Goal: Task Accomplishment & Management: Use online tool/utility

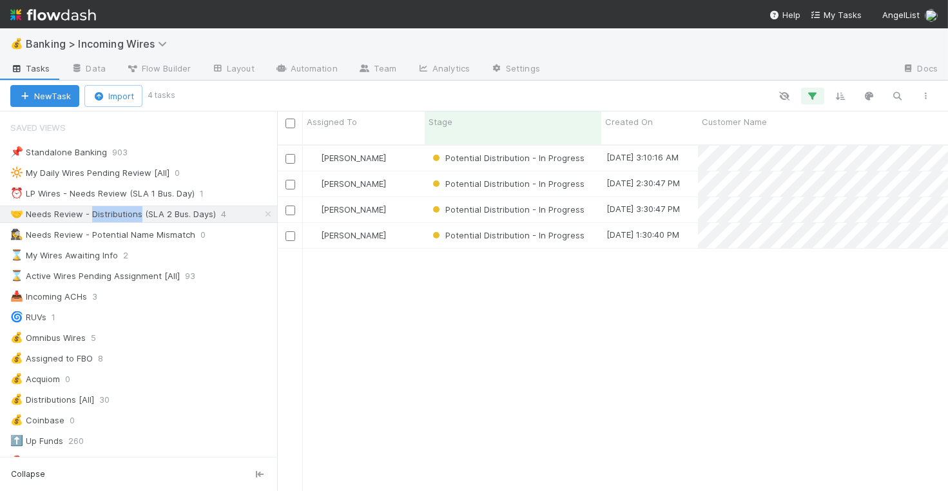
scroll to position [357, 671]
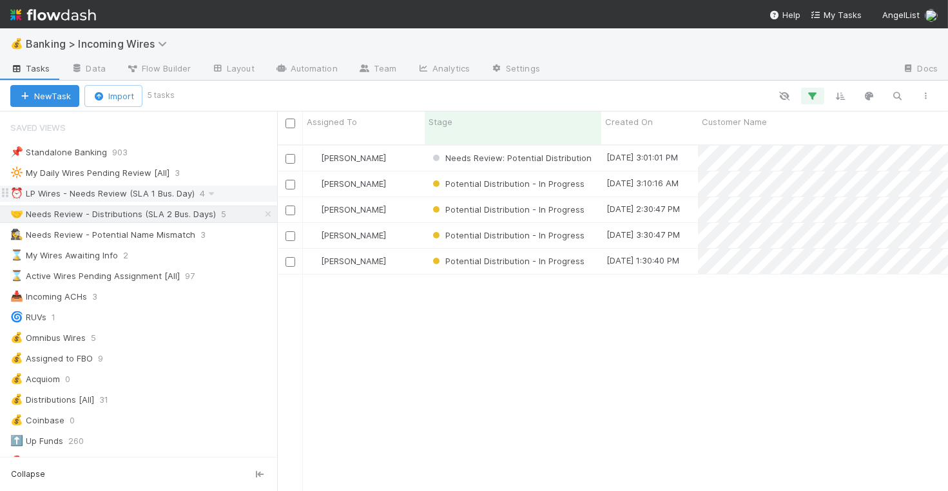
click at [157, 191] on div "⏰ LP Wires - Needs Review (SLA 1 Bus. Day)" at bounding box center [102, 194] width 184 height 16
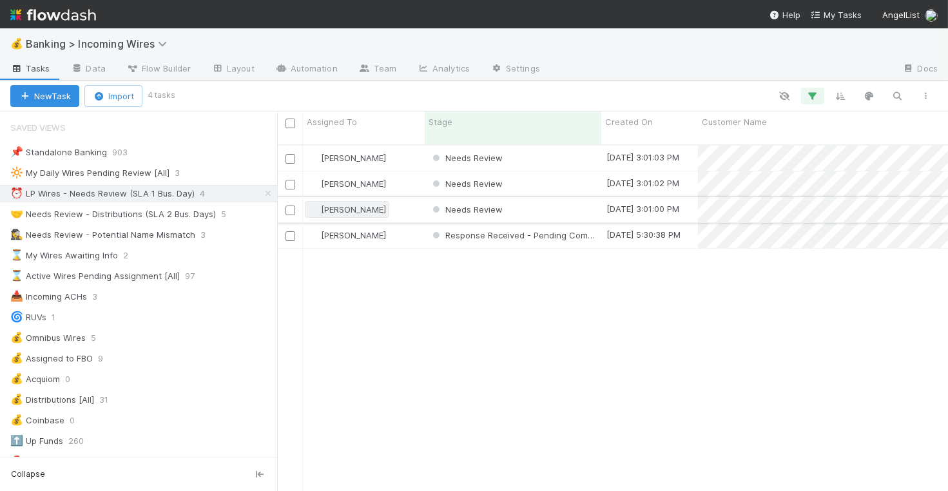
scroll to position [357, 671]
click at [410, 149] on div "Nate Eisenstein" at bounding box center [364, 158] width 122 height 25
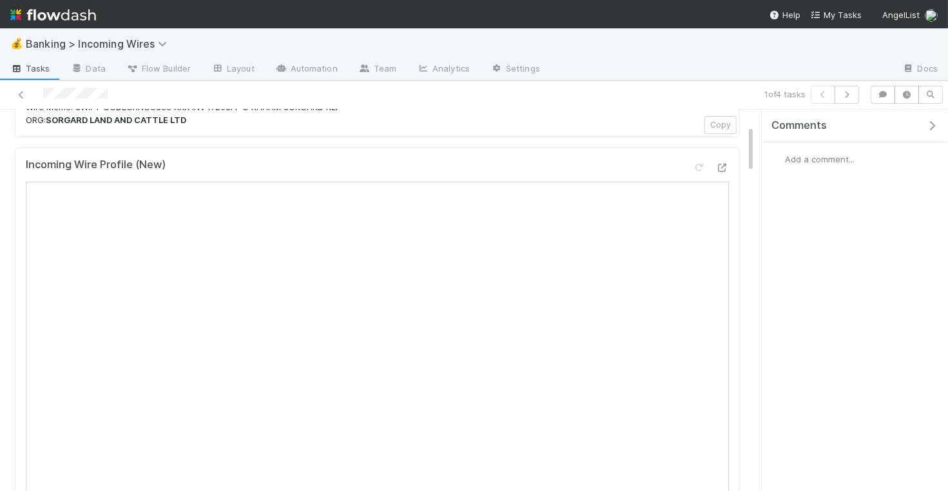
scroll to position [5, 0]
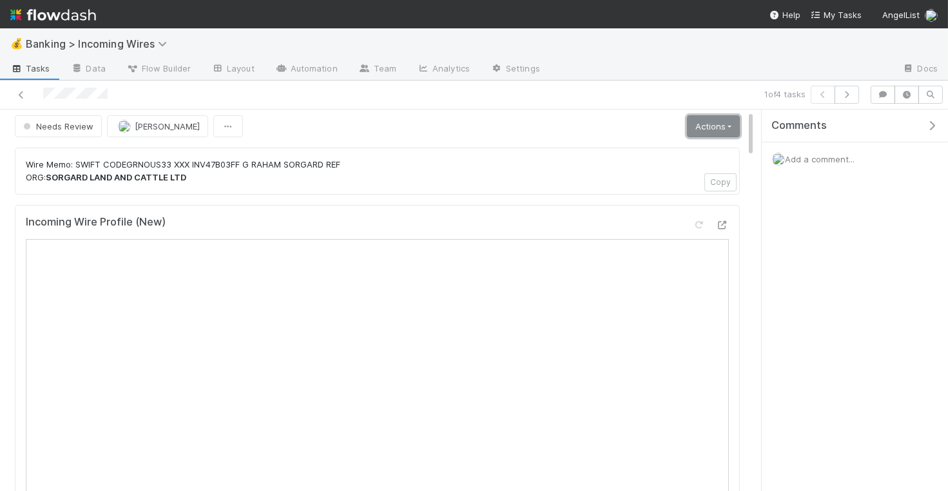
click at [728, 126] on link "Actions" at bounding box center [713, 126] width 53 height 22
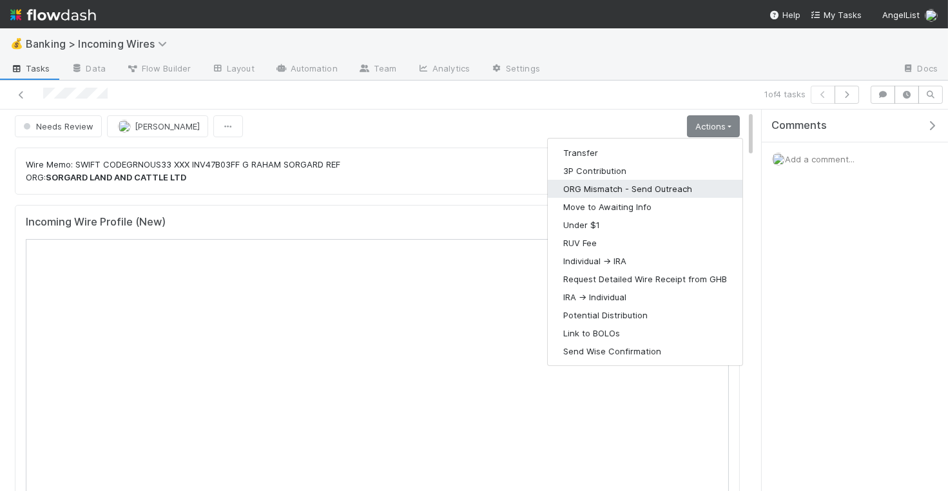
click at [679, 182] on button "ORG Mismatch - Send Outreach" at bounding box center [645, 189] width 195 height 18
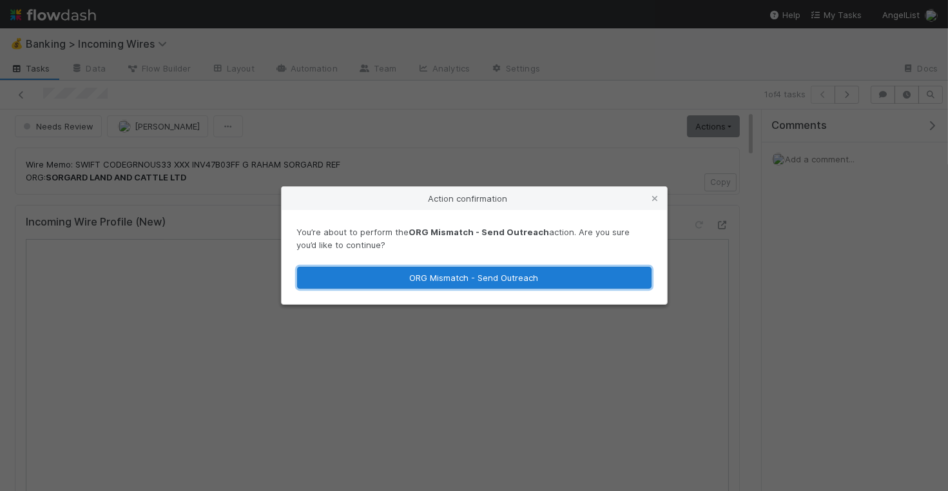
click at [533, 277] on button "ORG Mismatch - Send Outreach" at bounding box center [474, 278] width 354 height 22
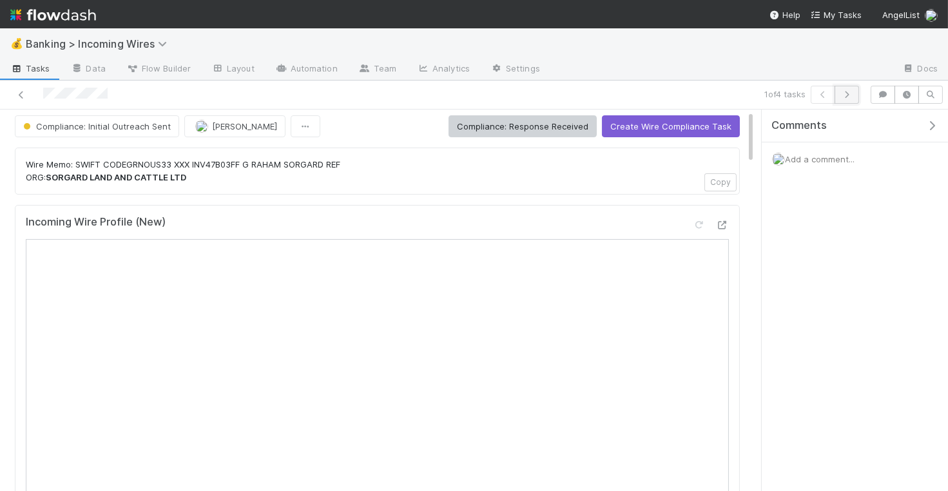
click at [850, 97] on icon "button" at bounding box center [846, 95] width 13 height 8
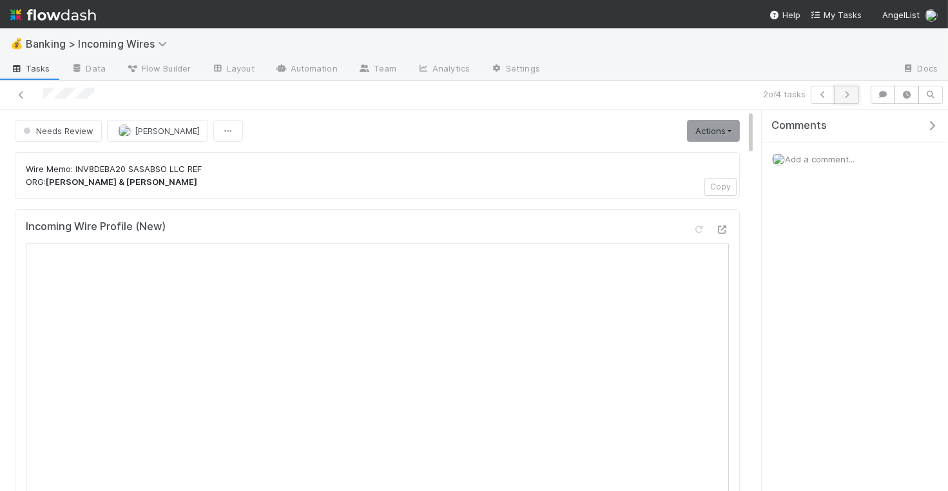
click at [849, 96] on icon "button" at bounding box center [846, 95] width 13 height 8
click at [718, 133] on link "Actions" at bounding box center [713, 131] width 53 height 22
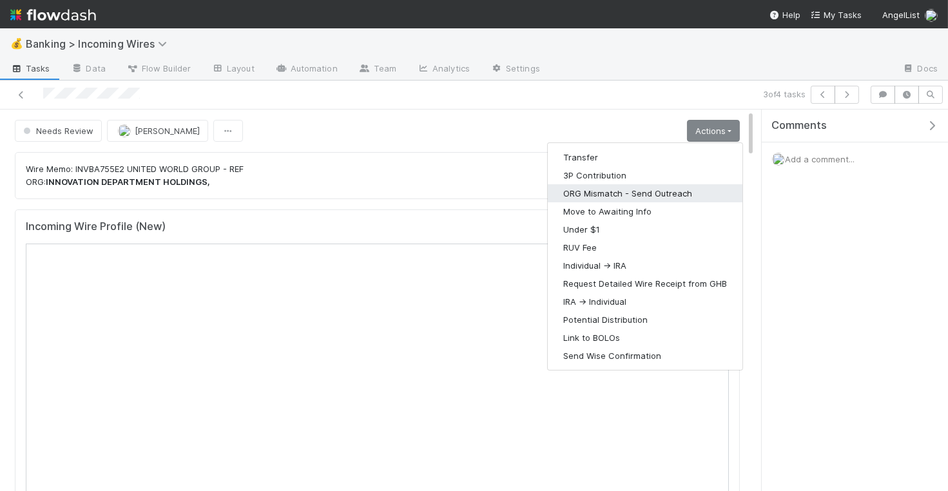
click at [664, 191] on button "ORG Mismatch - Send Outreach" at bounding box center [645, 193] width 195 height 18
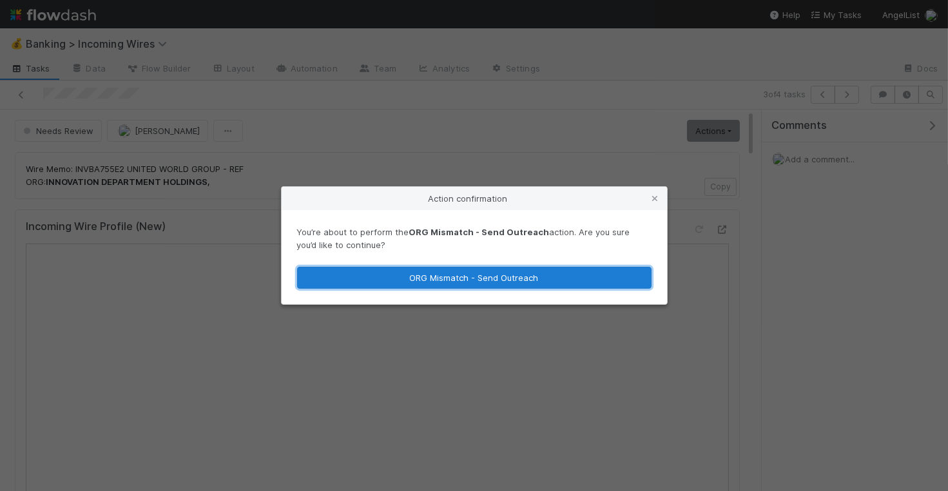
click at [568, 273] on button "ORG Mismatch - Send Outreach" at bounding box center [474, 278] width 354 height 22
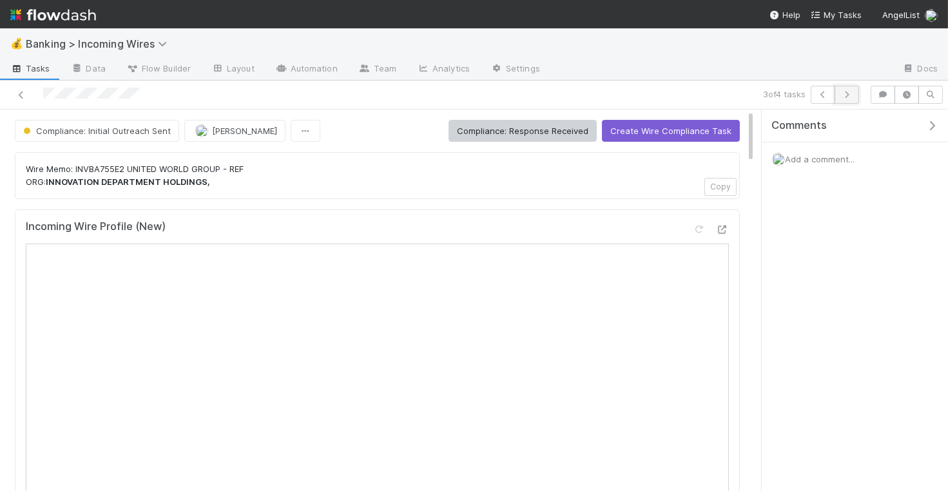
click at [845, 95] on icon "button" at bounding box center [846, 95] width 13 height 8
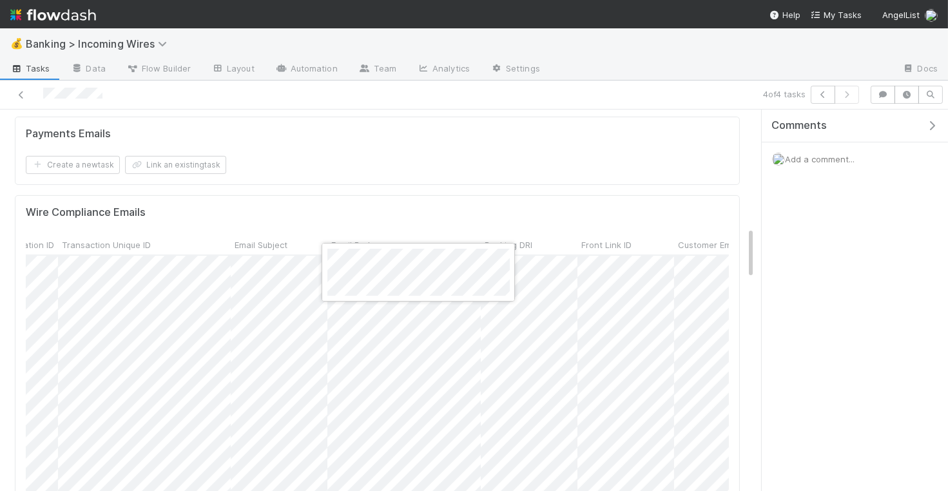
click at [433, 220] on div at bounding box center [474, 245] width 948 height 491
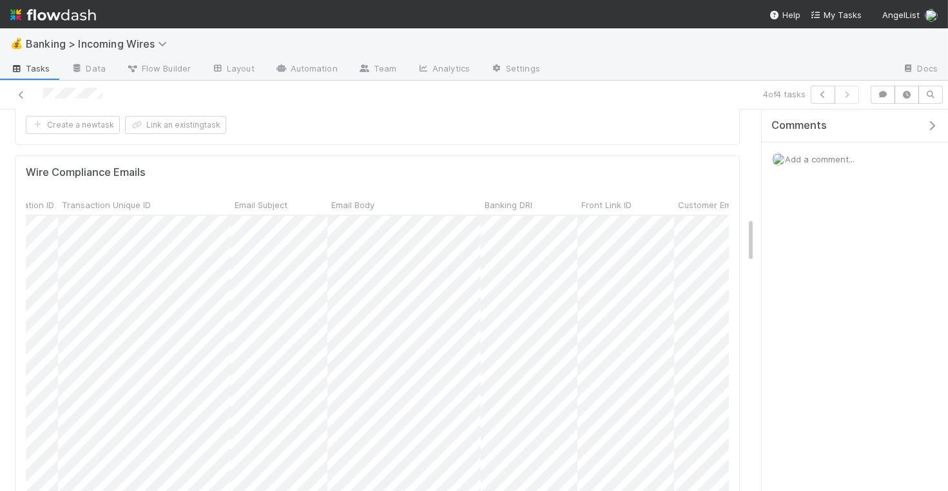
scroll to position [891, 0]
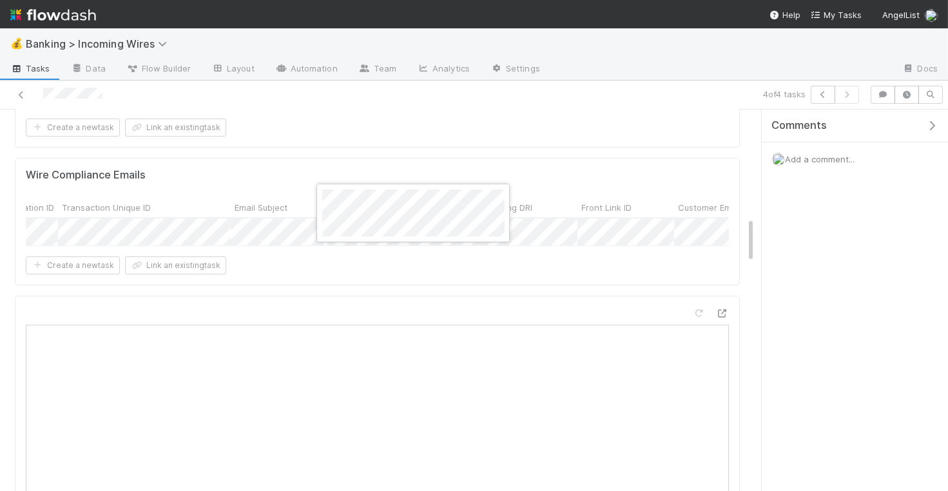
click at [439, 142] on div at bounding box center [474, 245] width 948 height 491
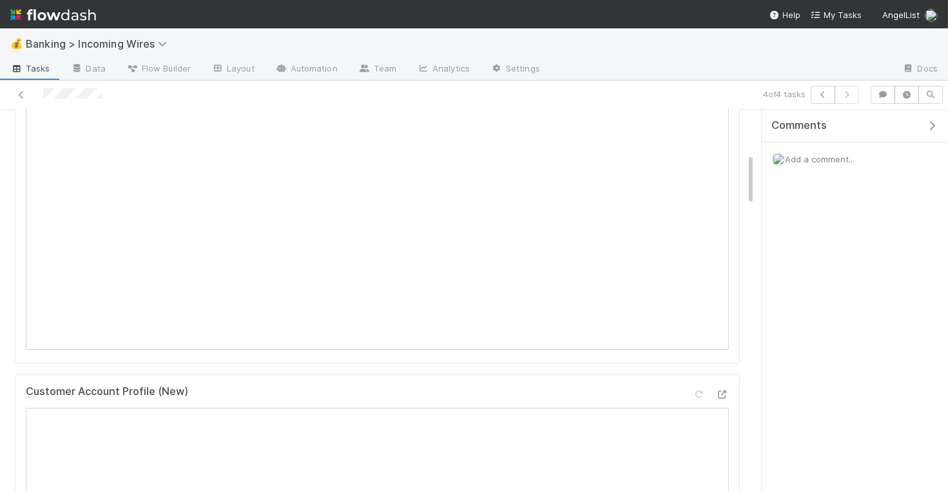
scroll to position [113, 0]
click at [824, 92] on icon "button" at bounding box center [822, 95] width 13 height 8
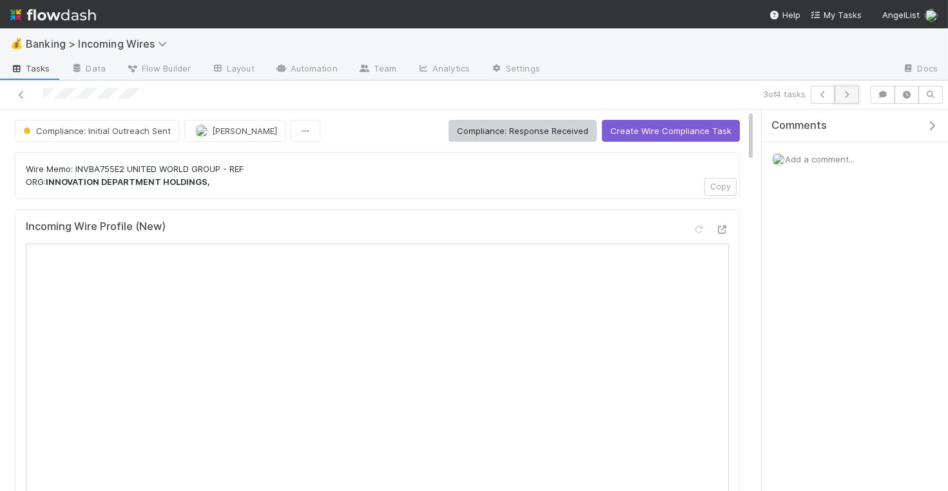
click at [859, 95] on button "button" at bounding box center [846, 95] width 24 height 18
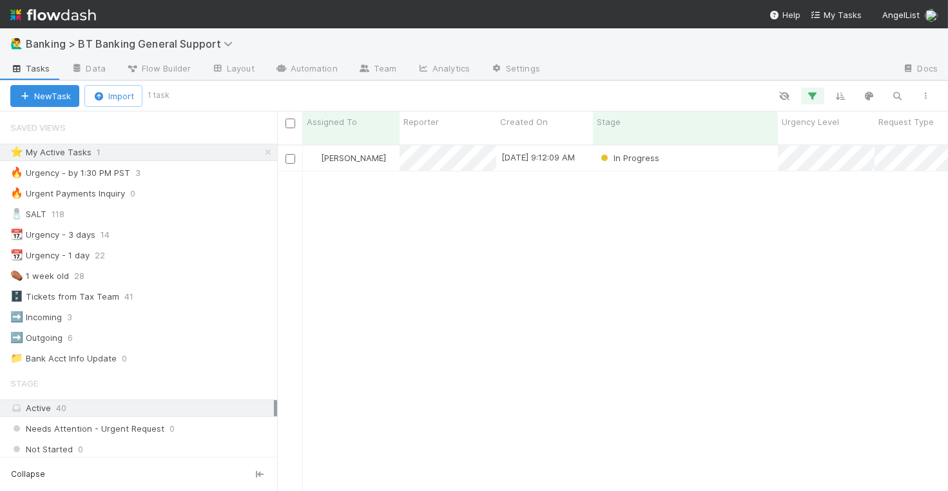
scroll to position [357, 671]
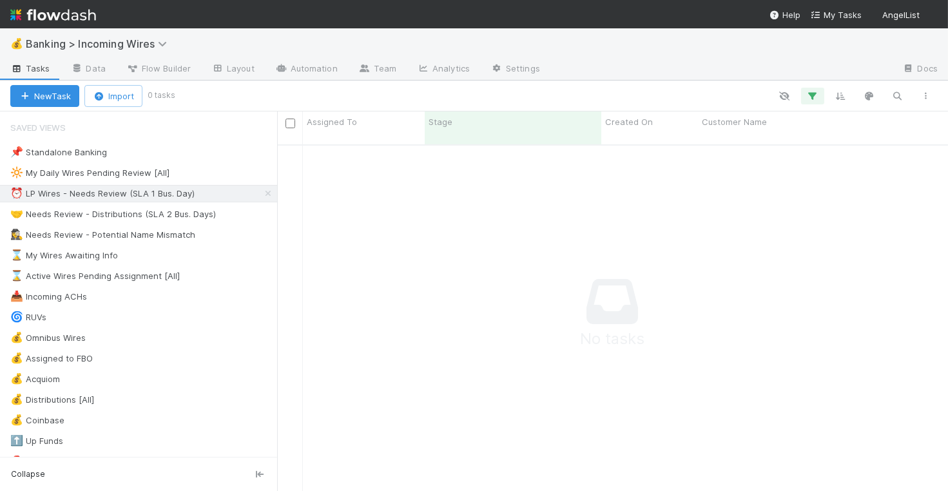
scroll to position [357, 671]
click at [130, 211] on div "🤝 Needs Review - Distributions (SLA 2 Bus. Days)" at bounding box center [113, 214] width 206 height 16
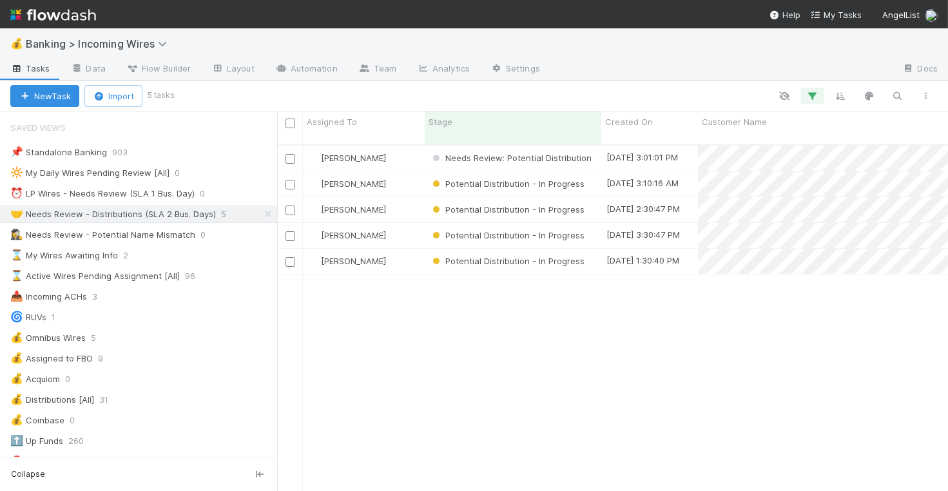
scroll to position [357, 671]
click at [407, 148] on div "[PERSON_NAME]" at bounding box center [364, 158] width 122 height 25
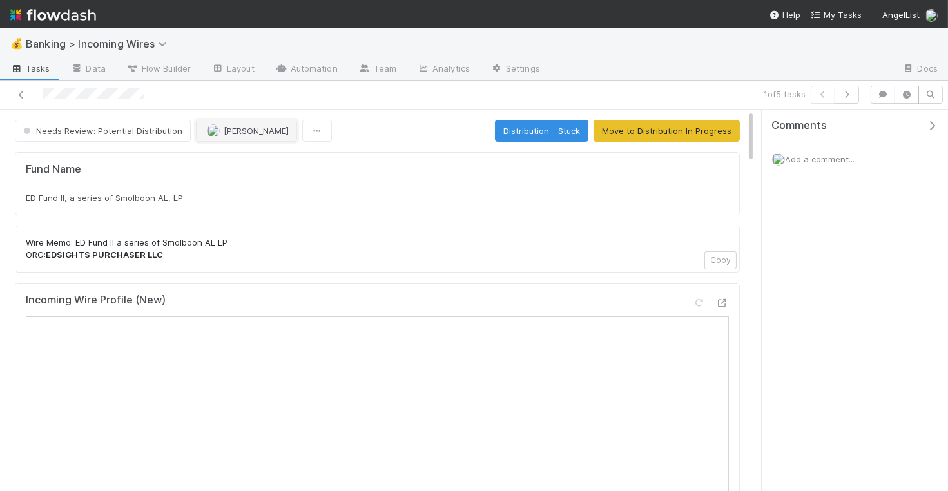
click at [251, 129] on span "[PERSON_NAME]" at bounding box center [256, 131] width 65 height 10
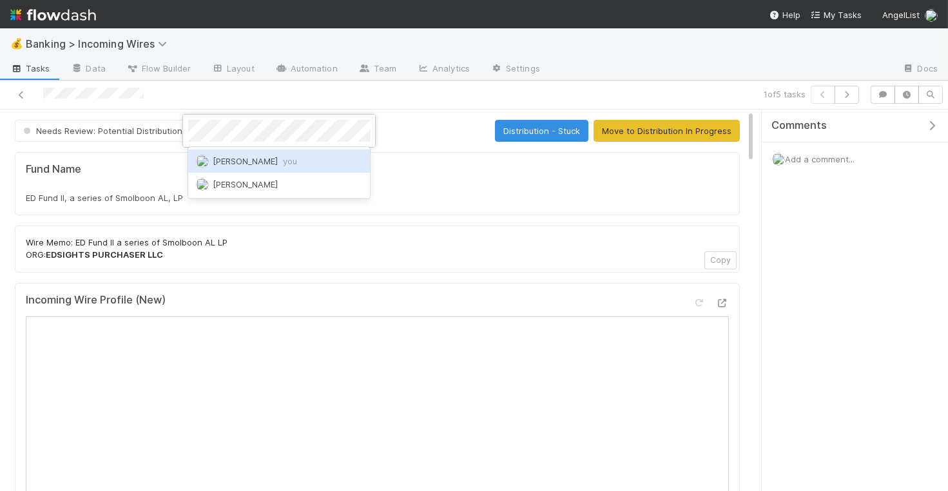
click at [241, 159] on span "Nate Eisenstein you" at bounding box center [255, 161] width 84 height 10
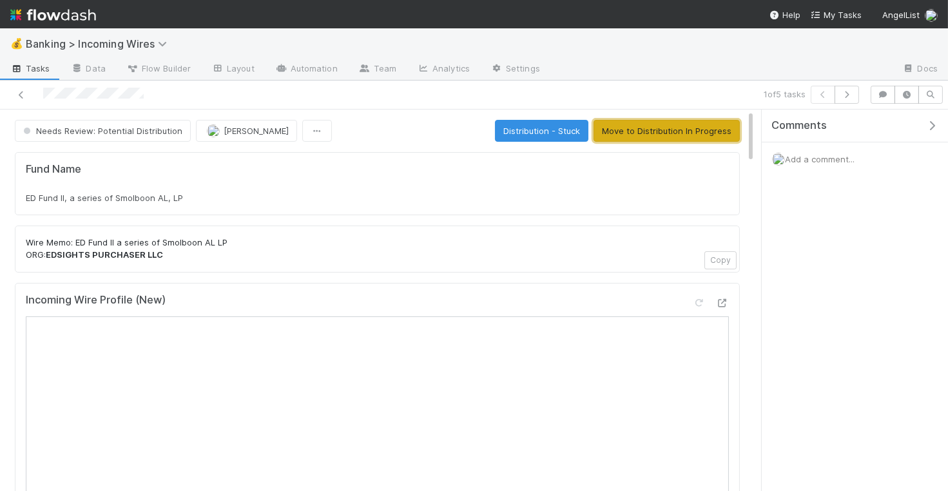
click at [648, 131] on button "Move to Distribution In Progress" at bounding box center [666, 131] width 146 height 22
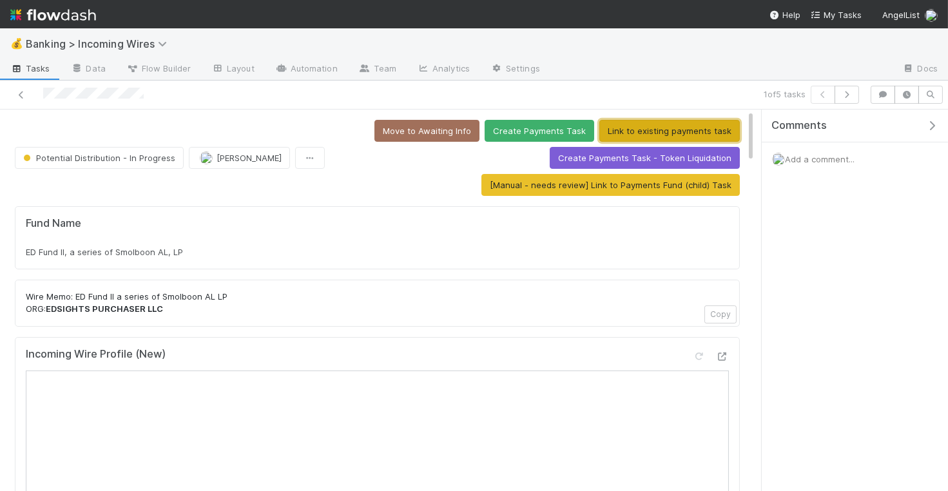
click at [640, 126] on button "Link to existing payments task" at bounding box center [669, 131] width 140 height 22
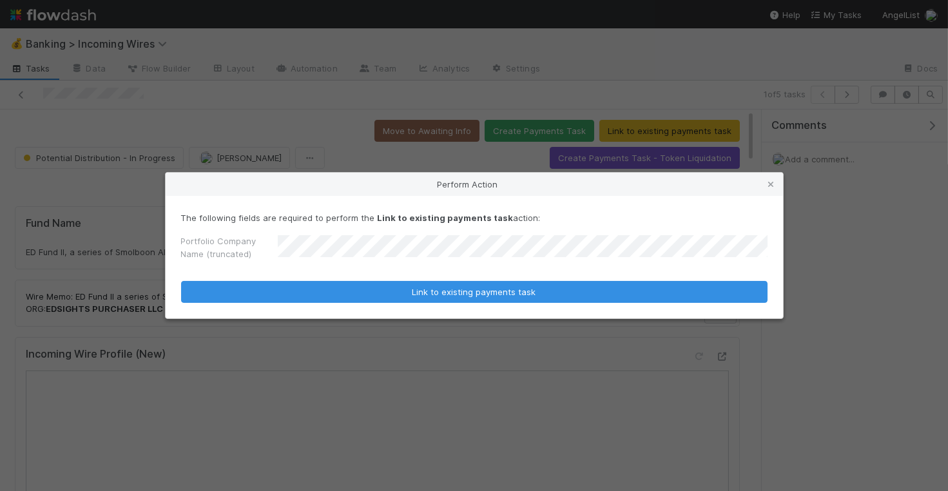
click at [181, 281] on button "Link to existing payments task" at bounding box center [474, 292] width 586 height 22
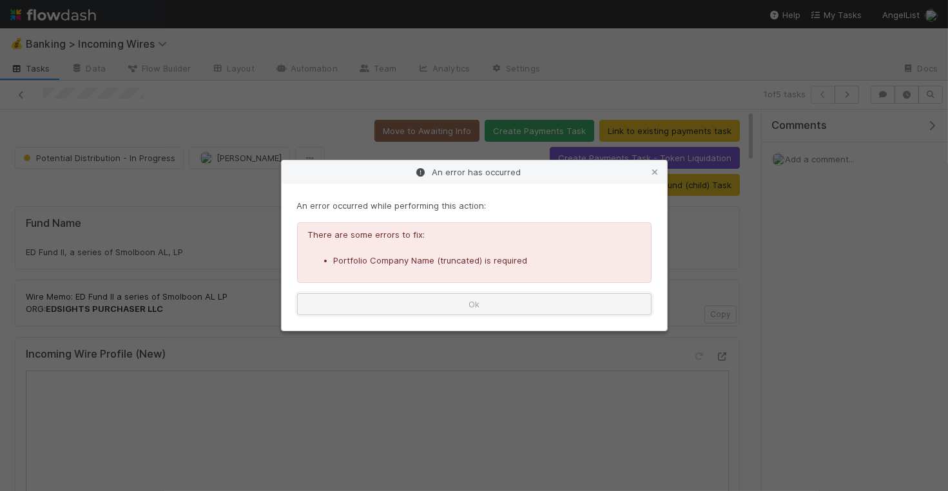
click at [437, 309] on button "Ok" at bounding box center [474, 304] width 354 height 22
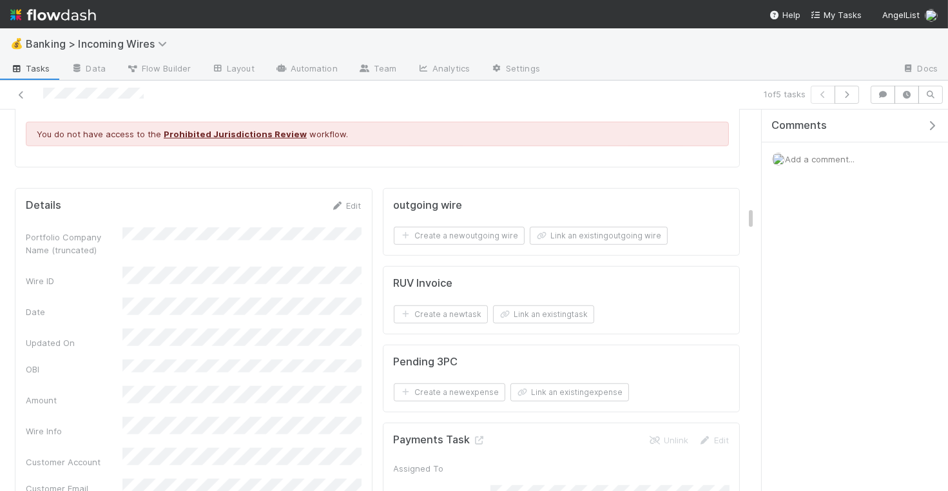
scroll to position [1992, 0]
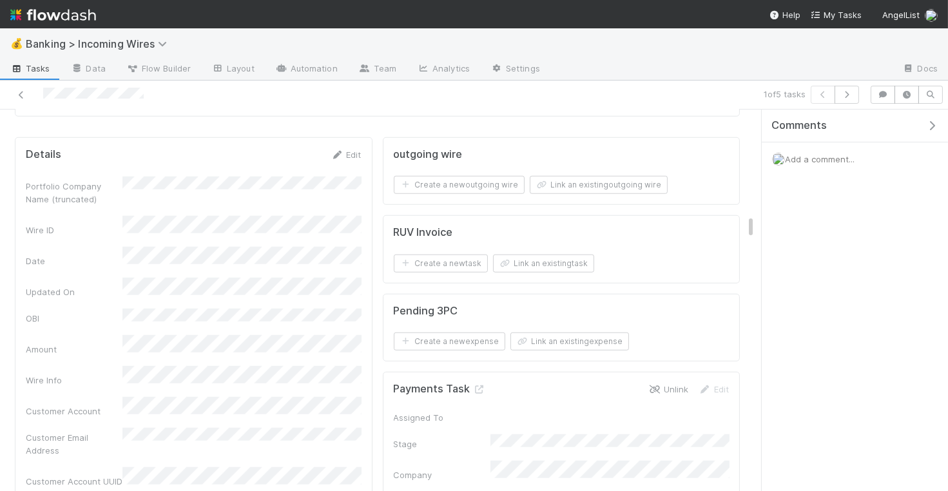
click at [670, 384] on link "Unlink" at bounding box center [668, 389] width 40 height 10
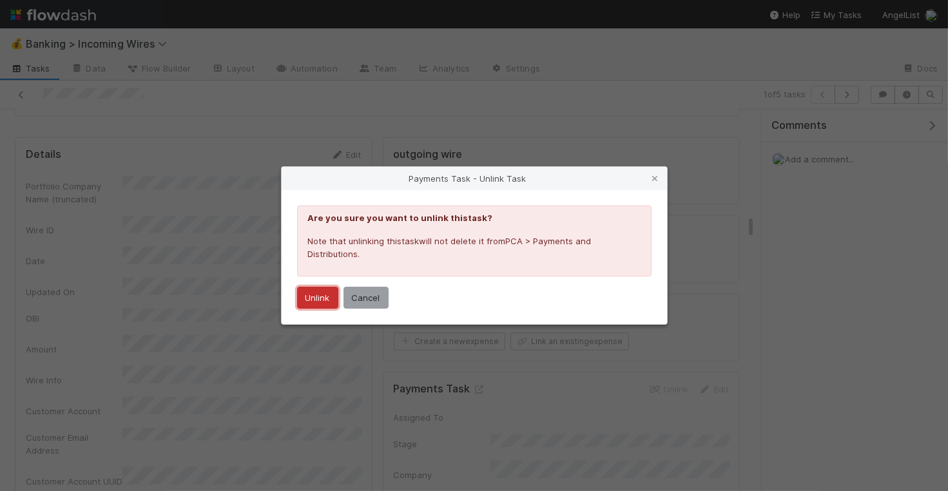
click at [320, 307] on button "Unlink" at bounding box center [317, 298] width 41 height 22
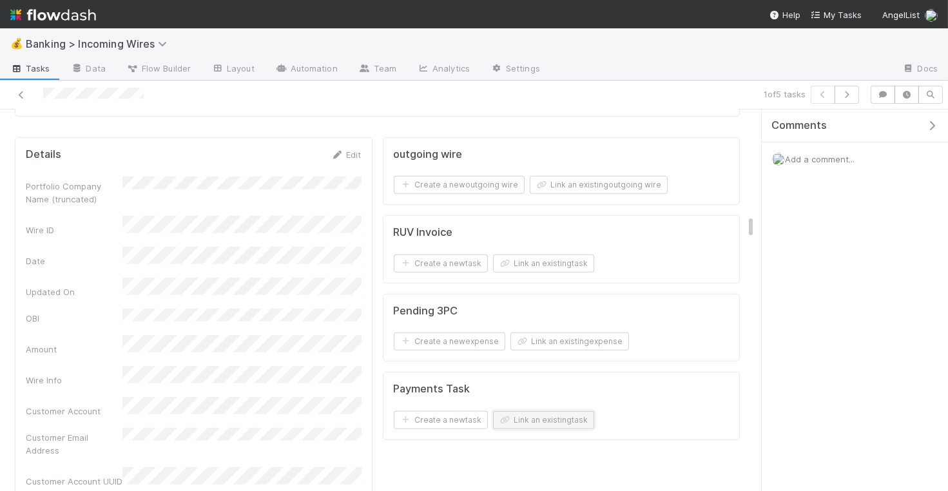
click at [526, 411] on button "Link an existing task" at bounding box center [543, 420] width 101 height 18
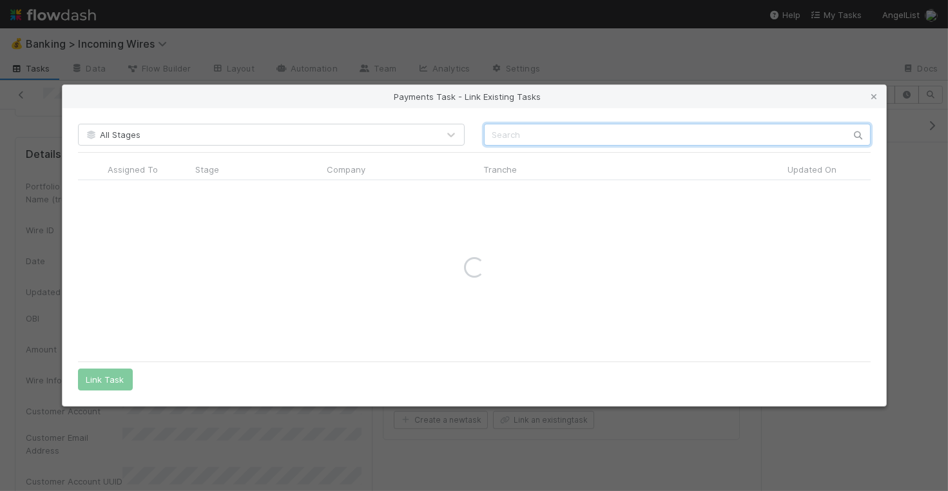
click at [545, 135] on input "text" at bounding box center [677, 135] width 387 height 22
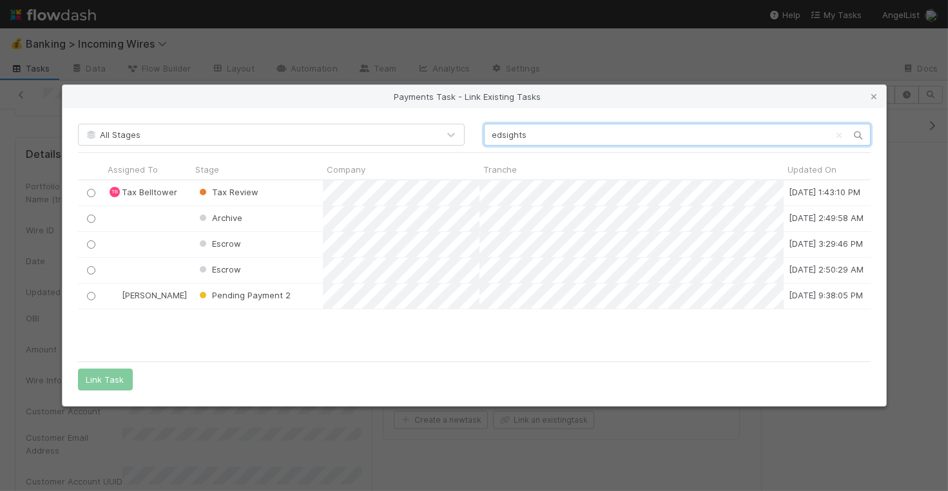
scroll to position [175, 793]
type input "edsights"
click at [88, 294] on input "radio" at bounding box center [90, 296] width 8 height 8
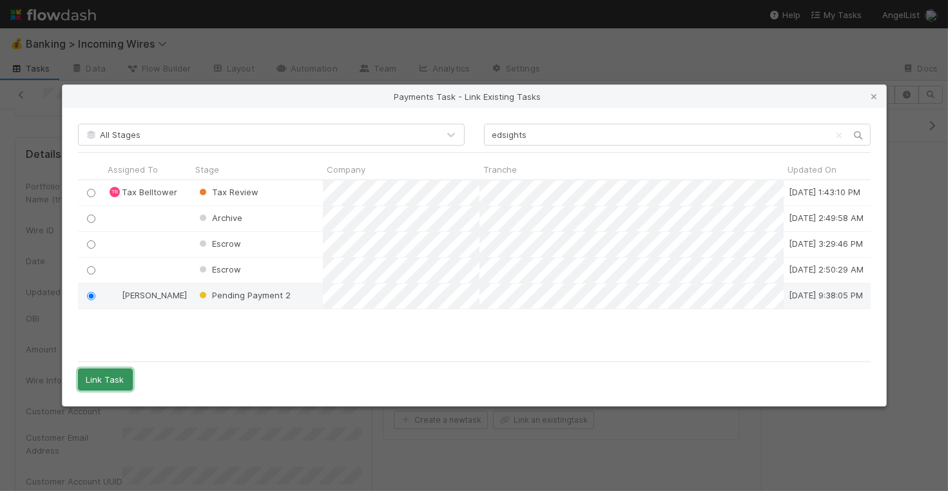
click at [102, 378] on button "Link Task" at bounding box center [105, 380] width 55 height 22
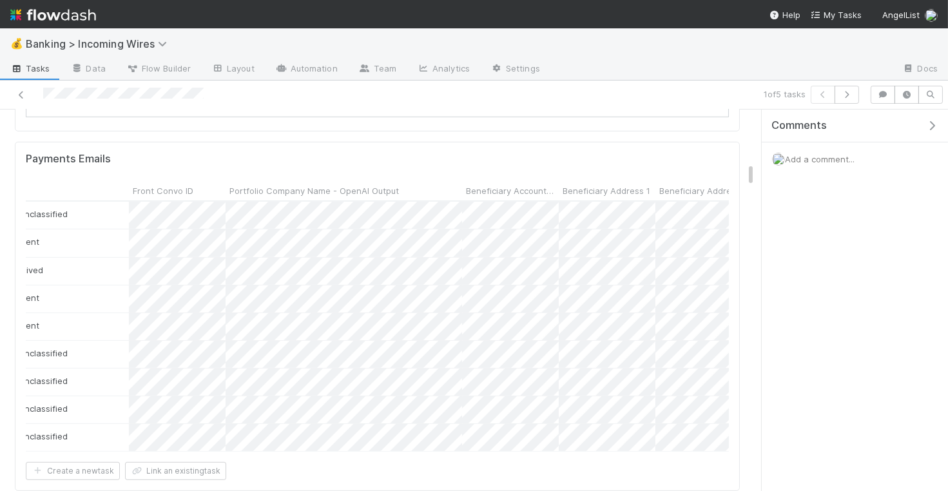
scroll to position [0, 166]
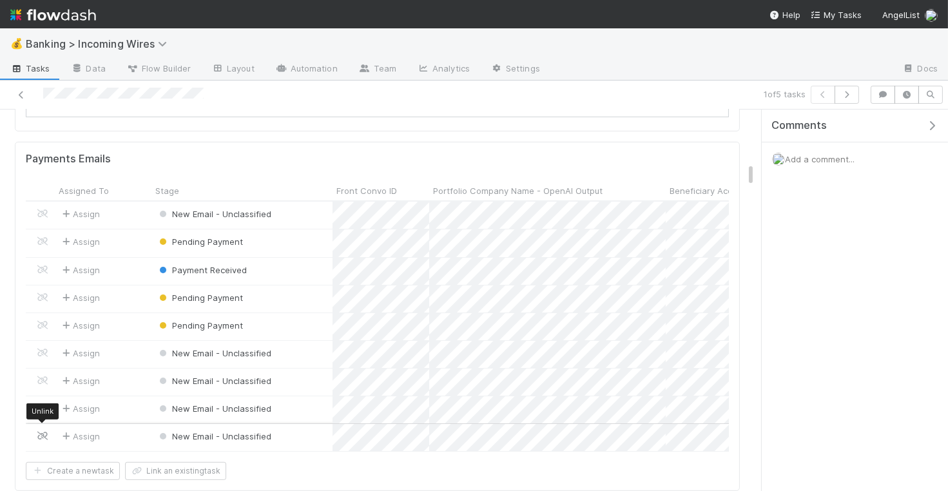
click at [43, 432] on icon at bounding box center [42, 436] width 13 height 8
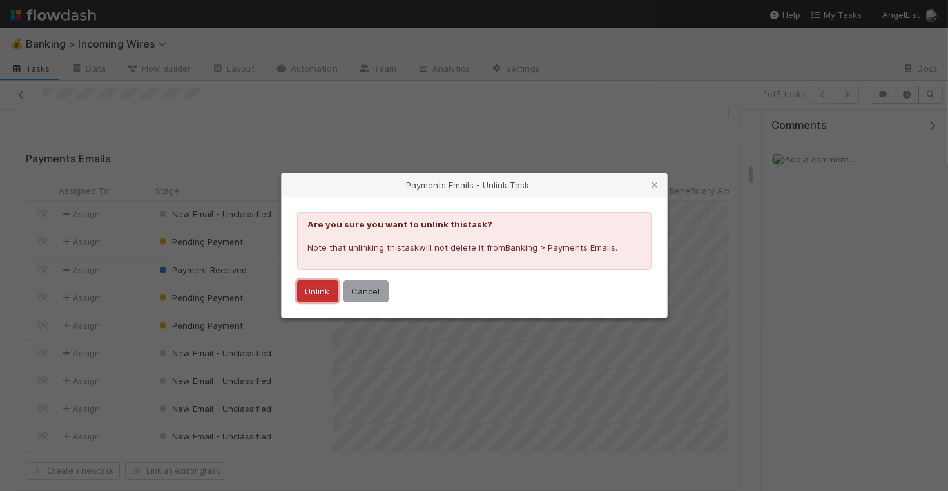
click at [320, 294] on button "Unlink" at bounding box center [317, 291] width 41 height 22
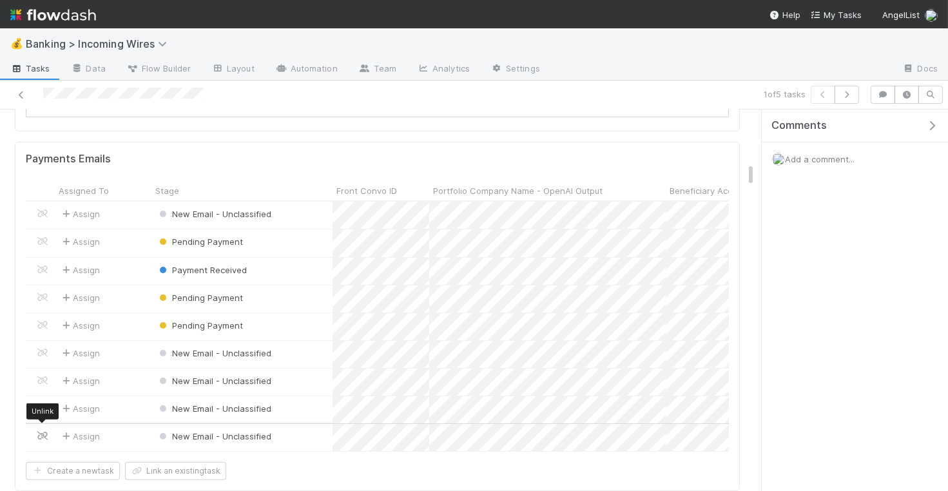
click at [41, 432] on icon at bounding box center [42, 436] width 13 height 8
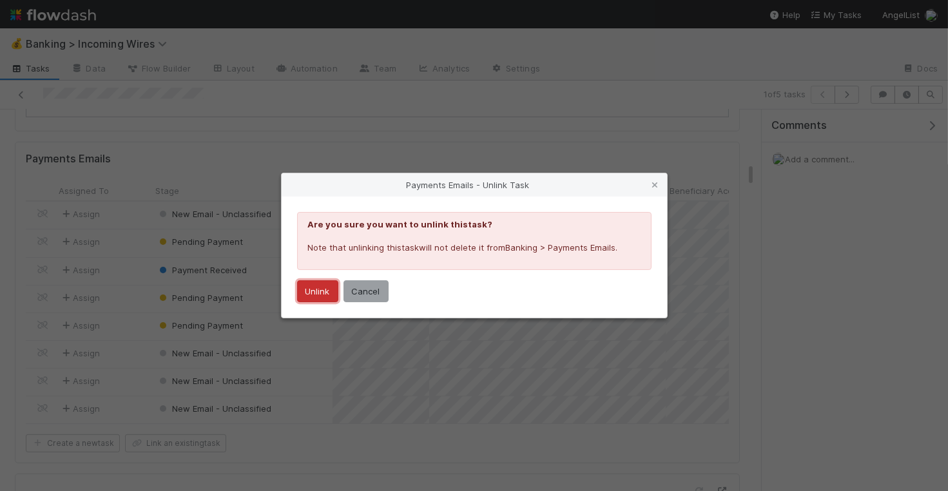
click at [317, 288] on button "Unlink" at bounding box center [317, 291] width 41 height 22
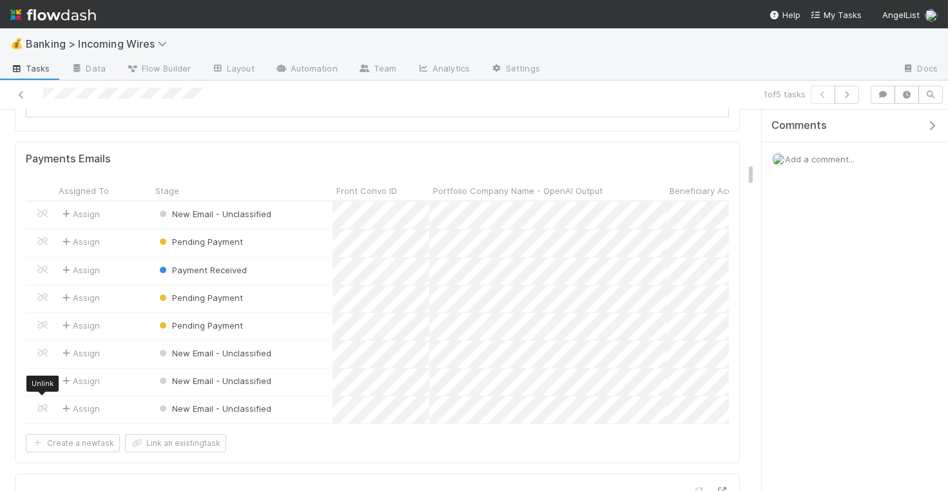
click at [43, 404] on icon at bounding box center [42, 408] width 13 height 8
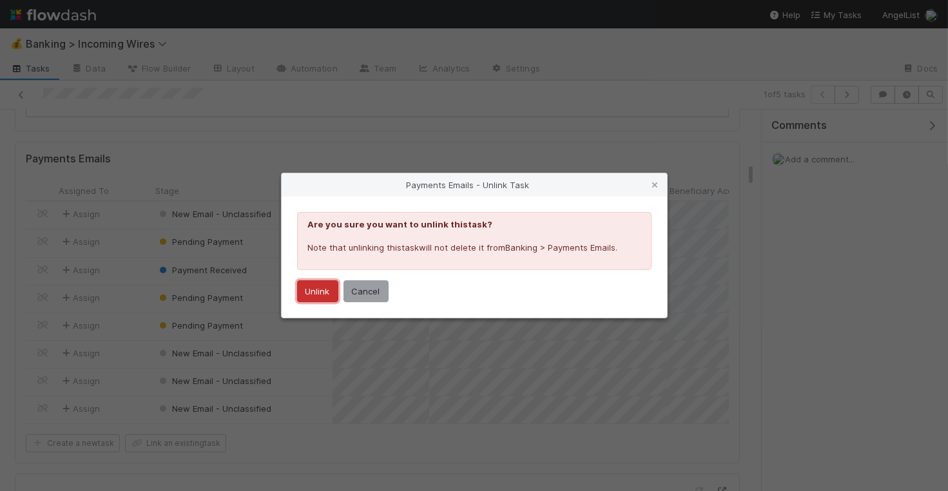
click at [311, 291] on button "Unlink" at bounding box center [317, 291] width 41 height 22
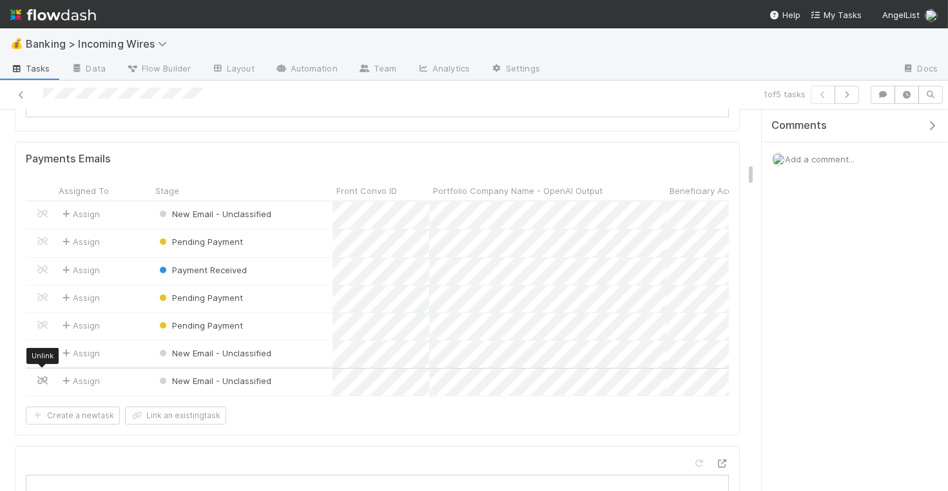
click at [41, 376] on icon at bounding box center [42, 380] width 13 height 8
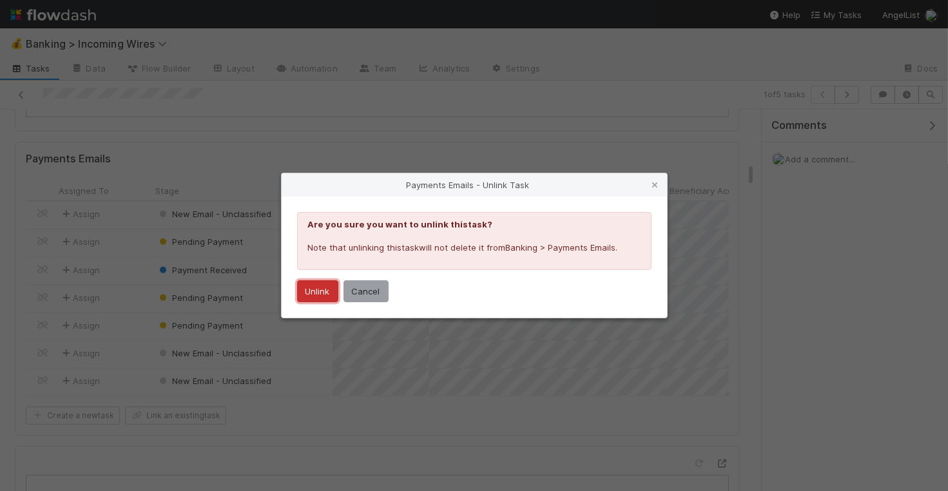
click at [314, 285] on button "Unlink" at bounding box center [317, 291] width 41 height 22
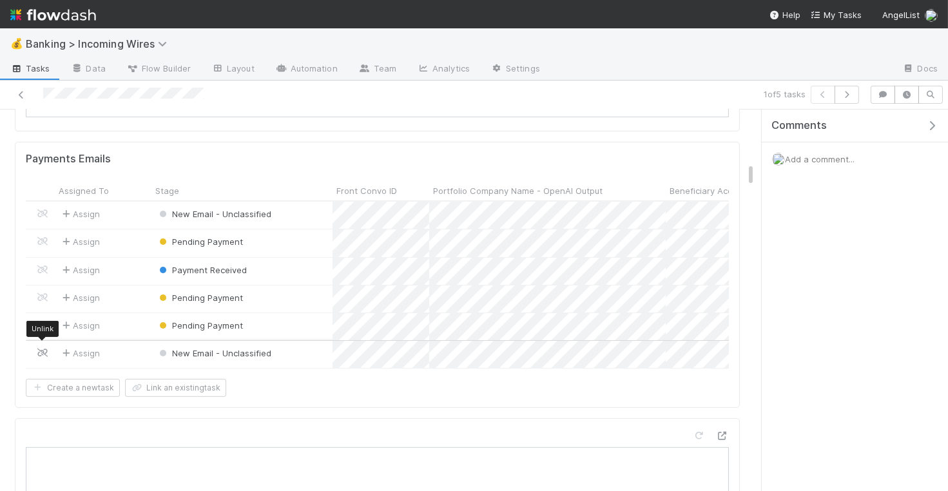
click at [43, 349] on icon at bounding box center [42, 353] width 13 height 8
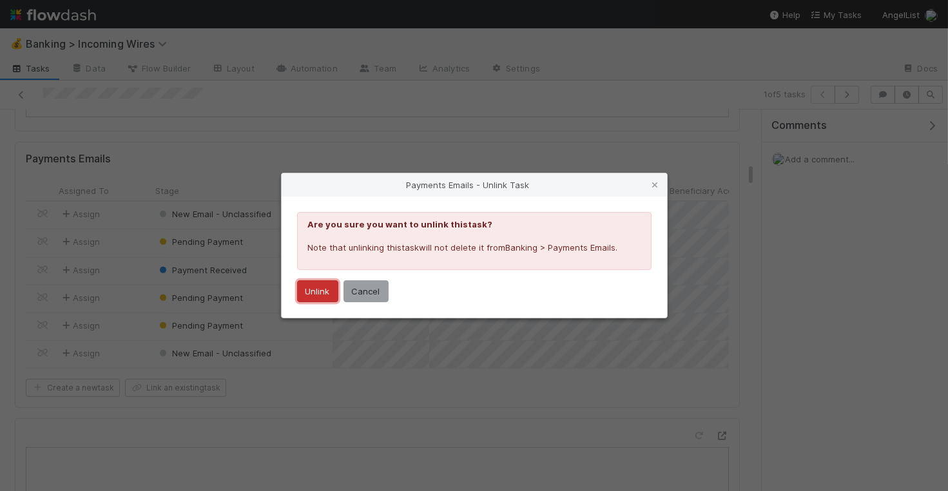
click at [317, 285] on button "Unlink" at bounding box center [317, 291] width 41 height 22
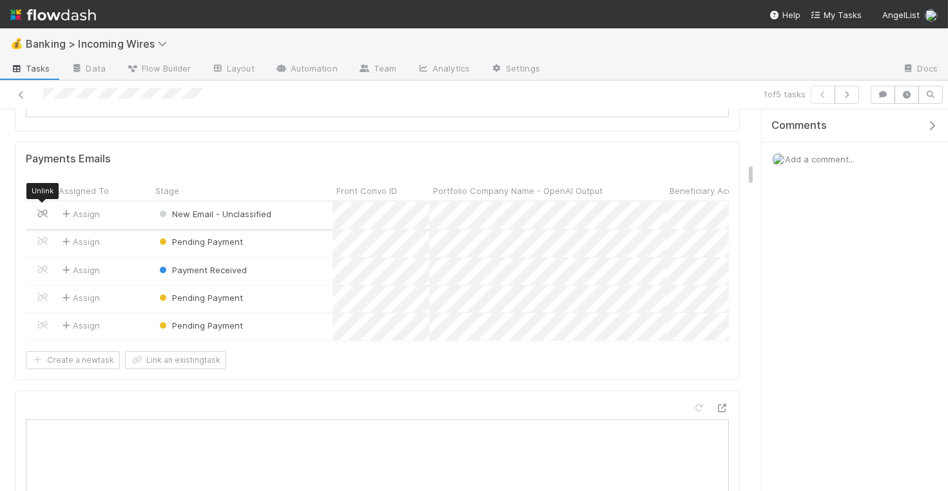
click at [41, 209] on icon at bounding box center [42, 213] width 13 height 8
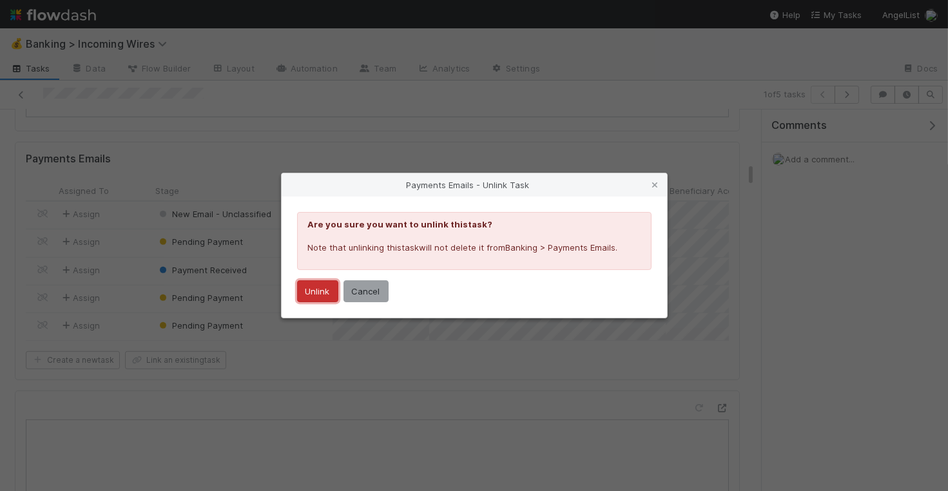
click at [320, 292] on button "Unlink" at bounding box center [317, 291] width 41 height 22
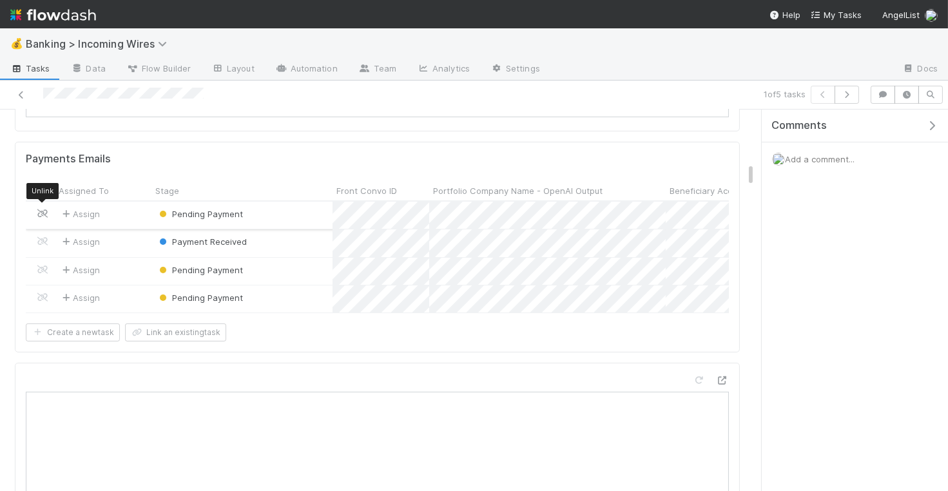
click at [42, 211] on icon at bounding box center [42, 213] width 13 height 8
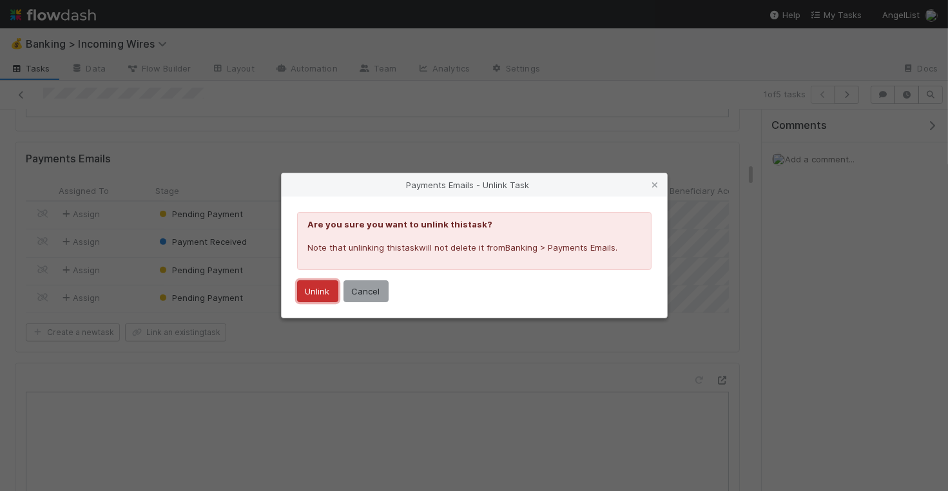
click at [329, 290] on button "Unlink" at bounding box center [317, 291] width 41 height 22
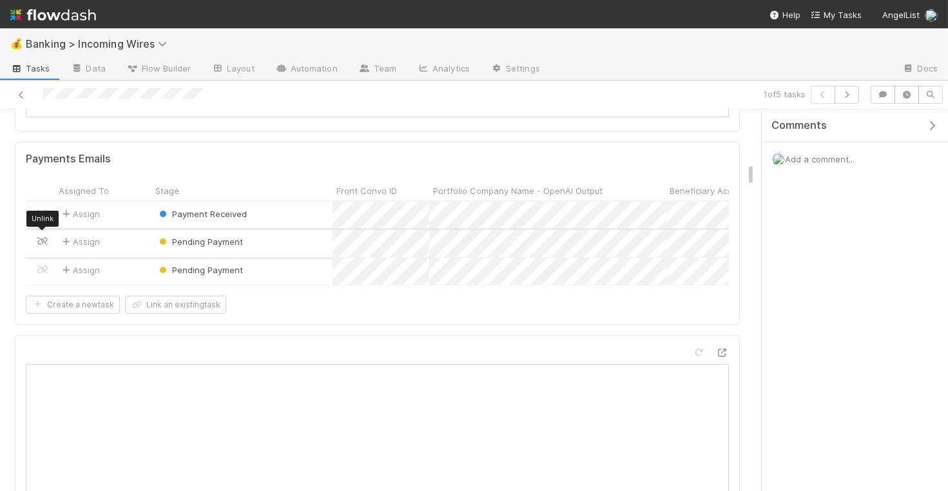
click at [44, 237] on icon at bounding box center [42, 241] width 13 height 8
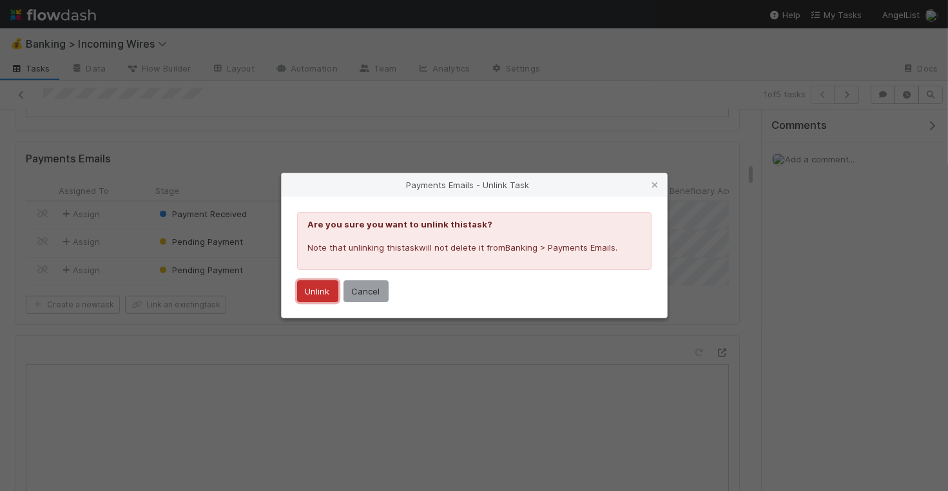
click at [312, 287] on button "Unlink" at bounding box center [317, 291] width 41 height 22
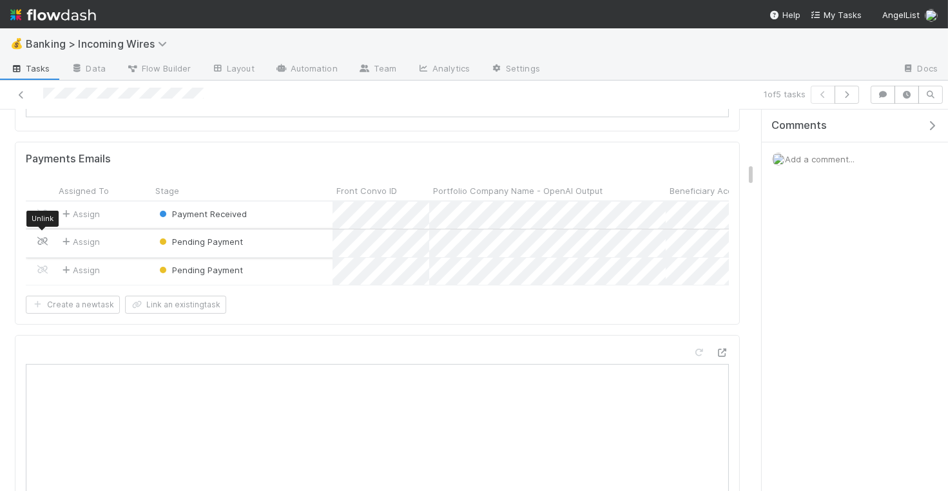
click at [43, 237] on icon at bounding box center [42, 241] width 13 height 8
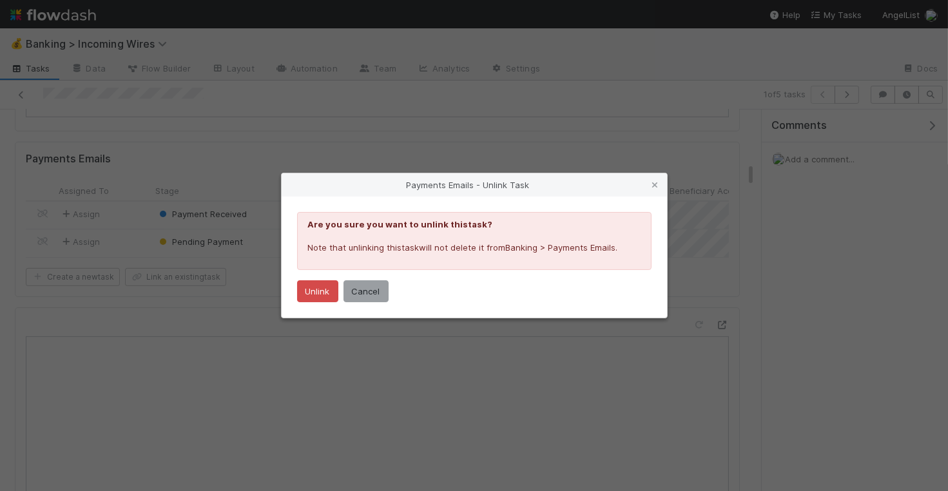
click at [258, 300] on div "Payments Emails - Unlink Task Are you sure you want to unlink this task ? Note …" at bounding box center [474, 245] width 948 height 491
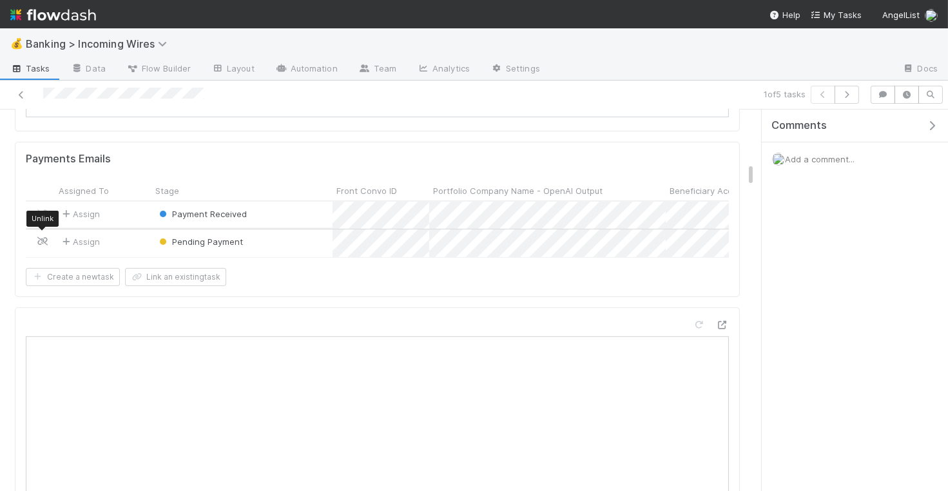
click at [43, 237] on icon at bounding box center [42, 241] width 13 height 8
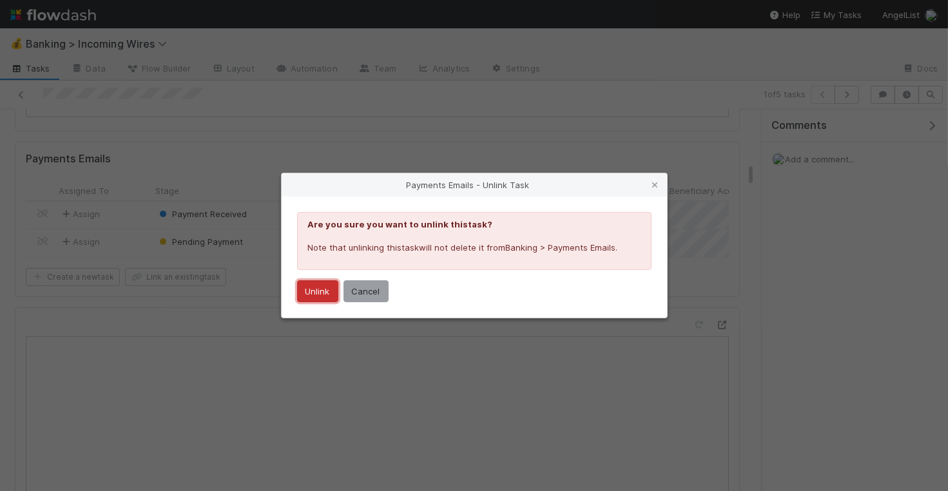
click at [317, 298] on button "Unlink" at bounding box center [317, 291] width 41 height 22
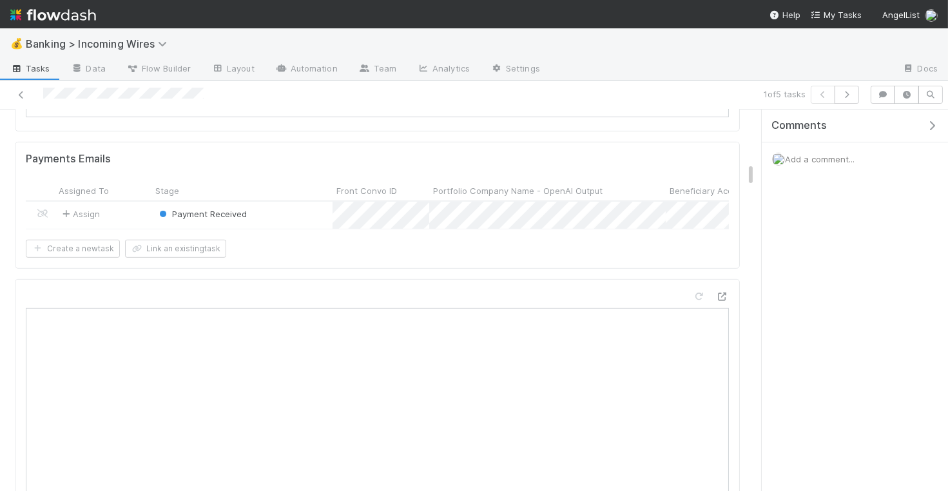
click at [215, 211] on span "Payment Received" at bounding box center [202, 214] width 90 height 10
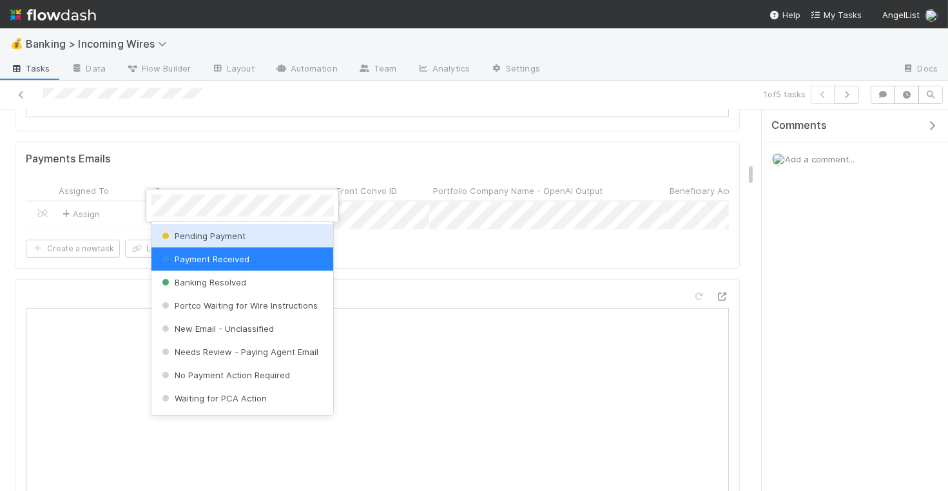
click at [218, 228] on div "Pending Payment" at bounding box center [242, 235] width 182 height 23
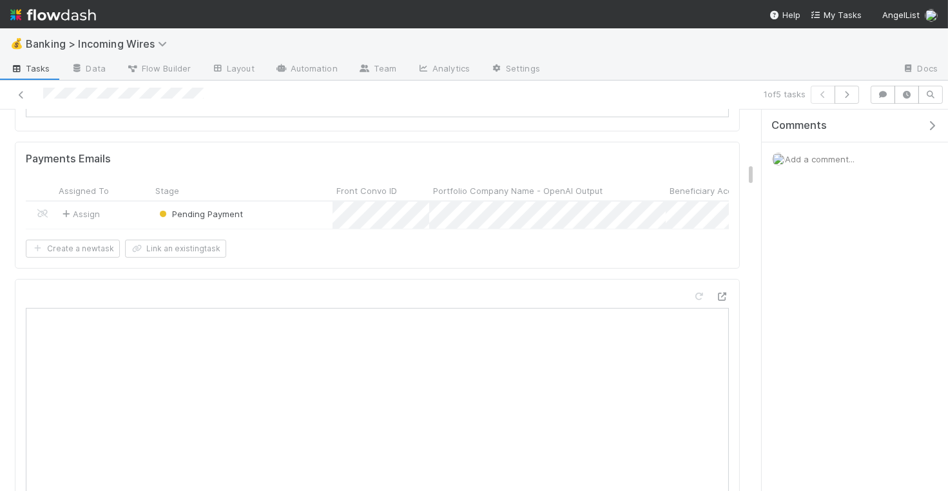
click at [214, 209] on span "Pending Payment" at bounding box center [200, 214] width 86 height 10
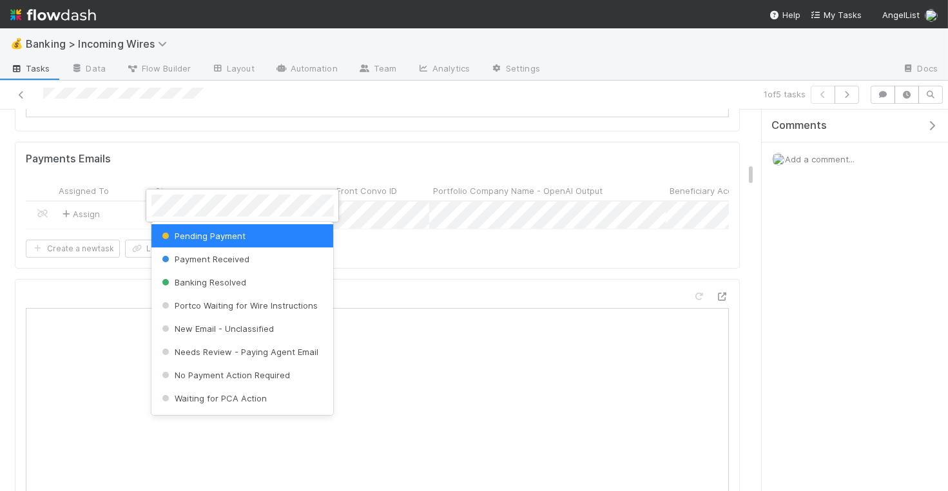
click at [388, 261] on div at bounding box center [474, 245] width 948 height 491
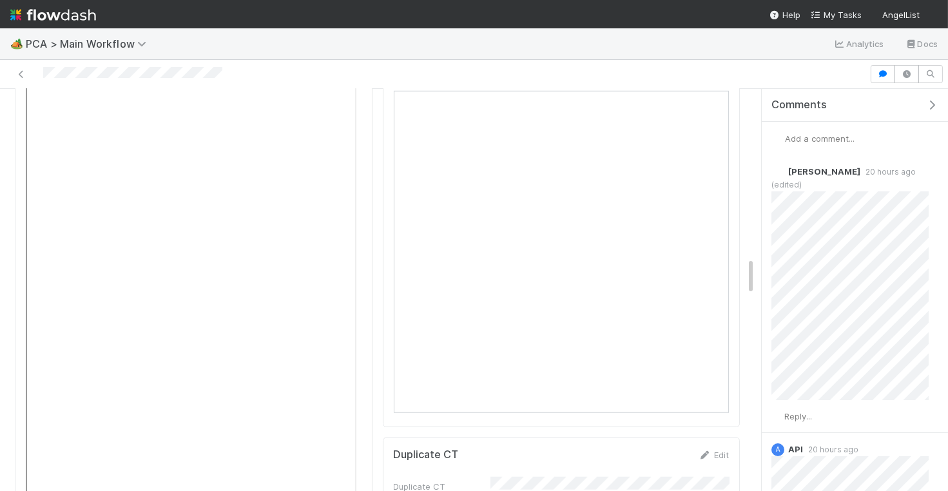
scroll to position [1698, 0]
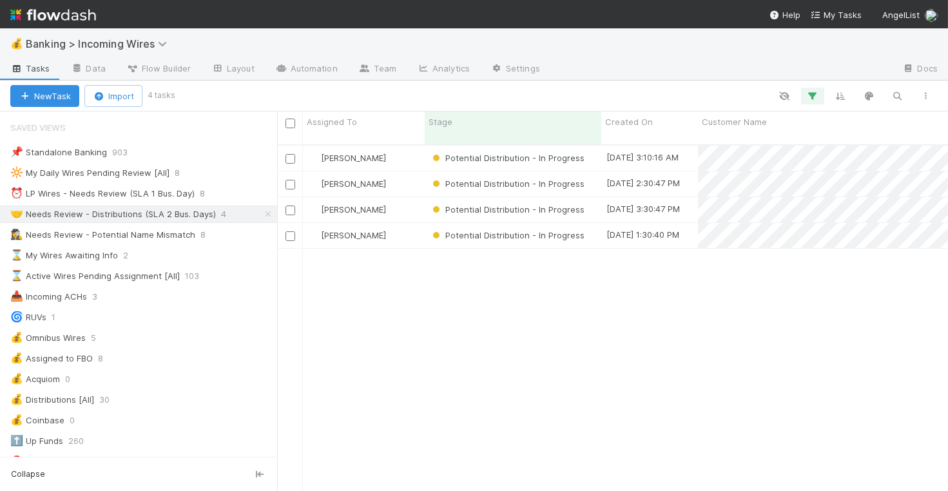
scroll to position [1, 1]
click at [139, 195] on div "⏰ LP Wires - Needs Review (SLA 1 Bus. Day)" at bounding box center [102, 194] width 184 height 16
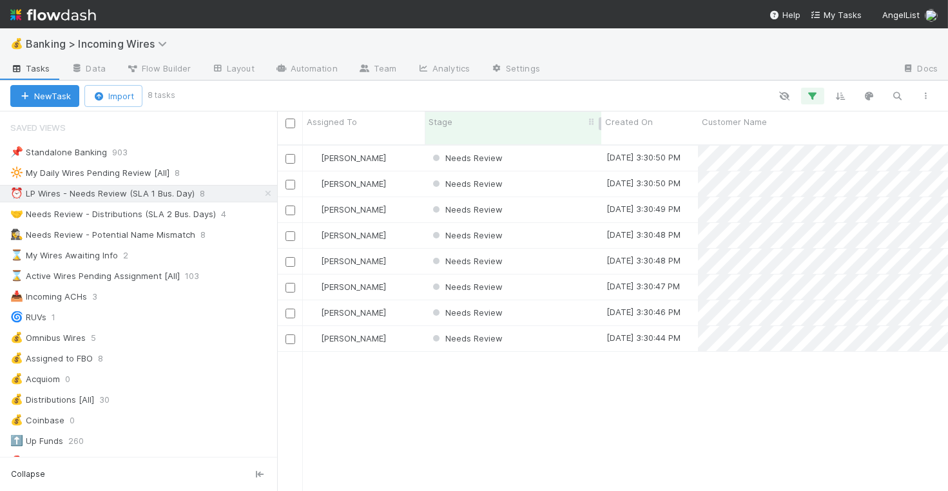
scroll to position [357, 671]
click at [545, 146] on div "Needs Review" at bounding box center [513, 158] width 177 height 25
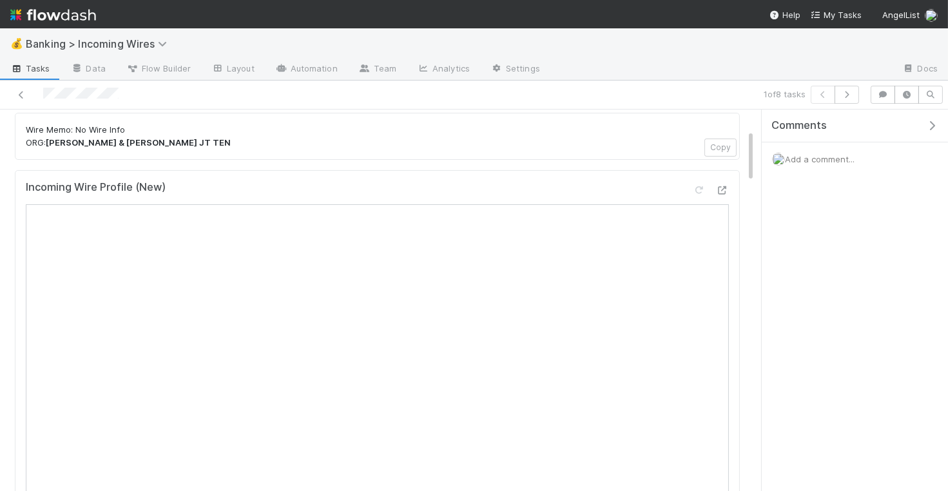
scroll to position [146, 0]
click at [853, 93] on icon "button" at bounding box center [846, 95] width 13 height 8
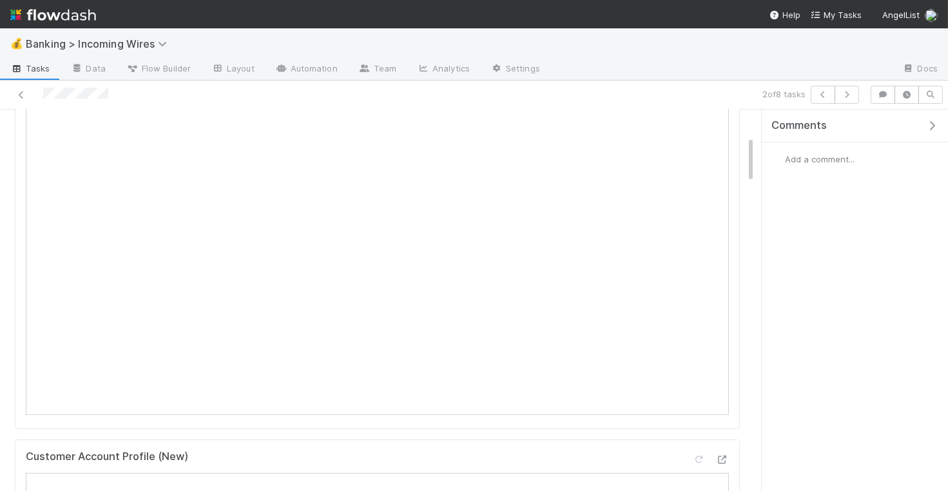
scroll to position [136, 0]
click at [851, 96] on icon "button" at bounding box center [846, 95] width 13 height 8
click at [848, 97] on icon "button" at bounding box center [846, 95] width 13 height 8
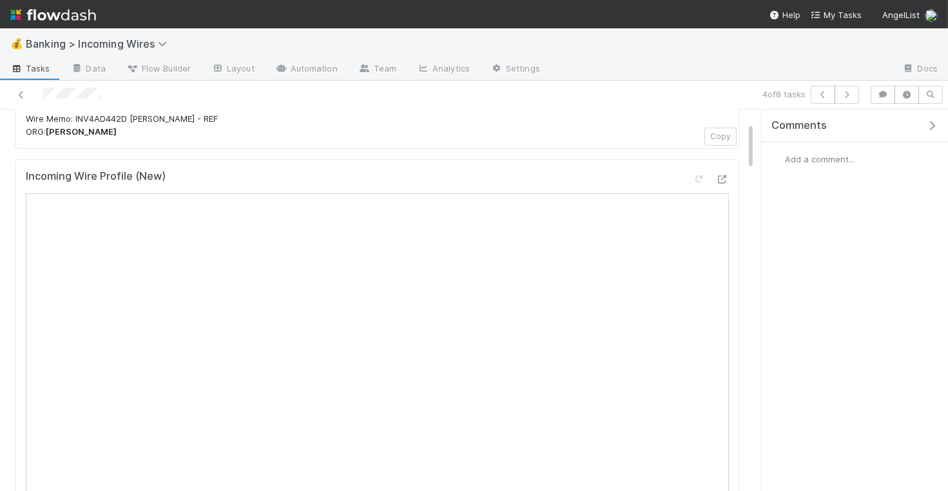
scroll to position [37, 0]
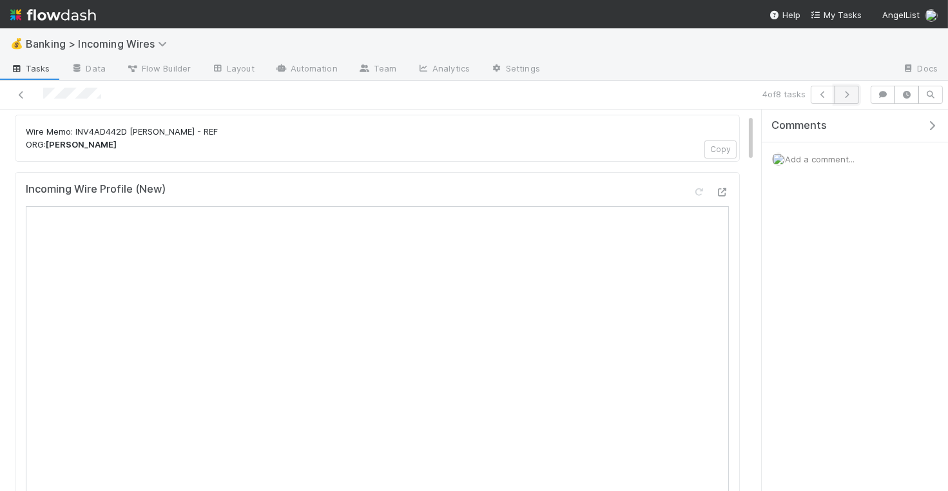
click at [853, 98] on icon "button" at bounding box center [846, 95] width 13 height 8
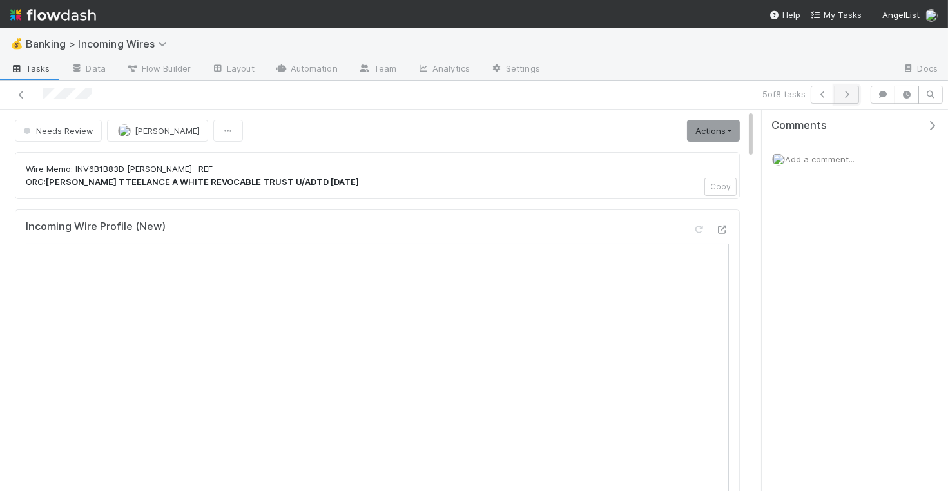
click at [847, 99] on button "button" at bounding box center [846, 95] width 24 height 18
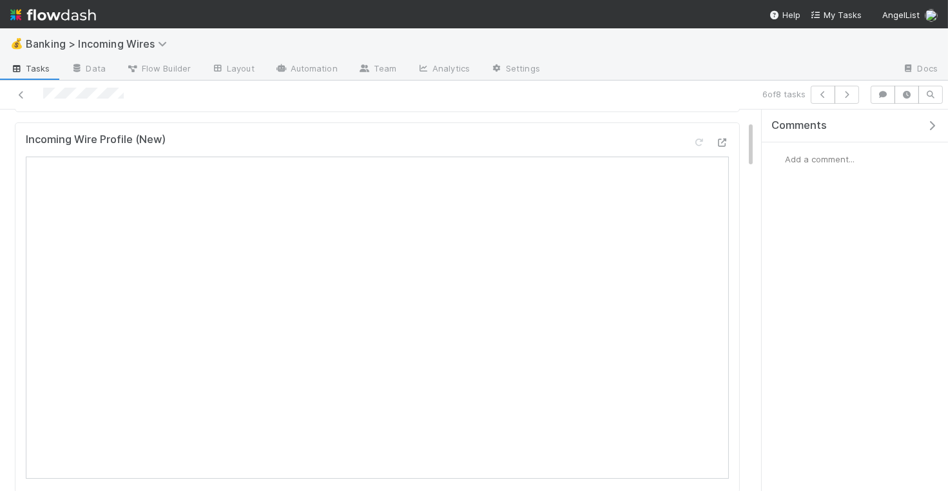
scroll to position [86, 0]
click at [849, 95] on icon "button" at bounding box center [846, 95] width 13 height 8
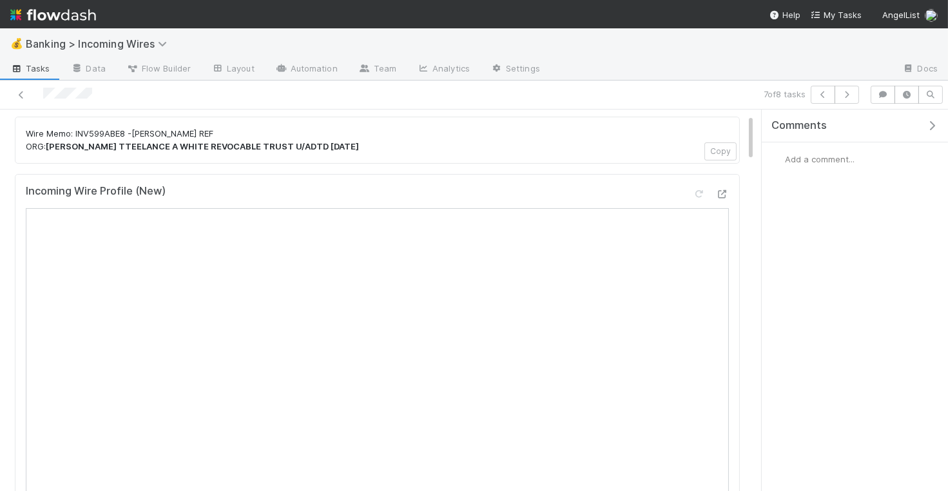
scroll to position [40, 0]
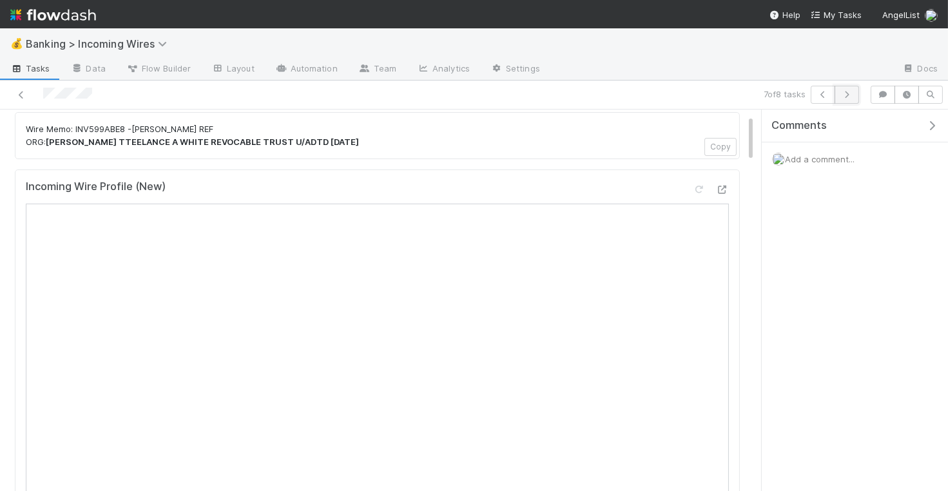
click at [853, 95] on icon "button" at bounding box center [846, 95] width 13 height 8
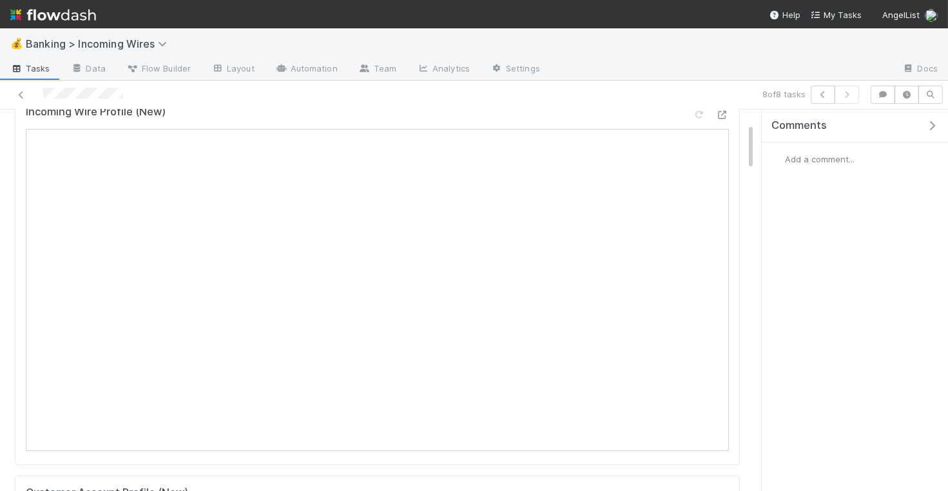
scroll to position [124, 0]
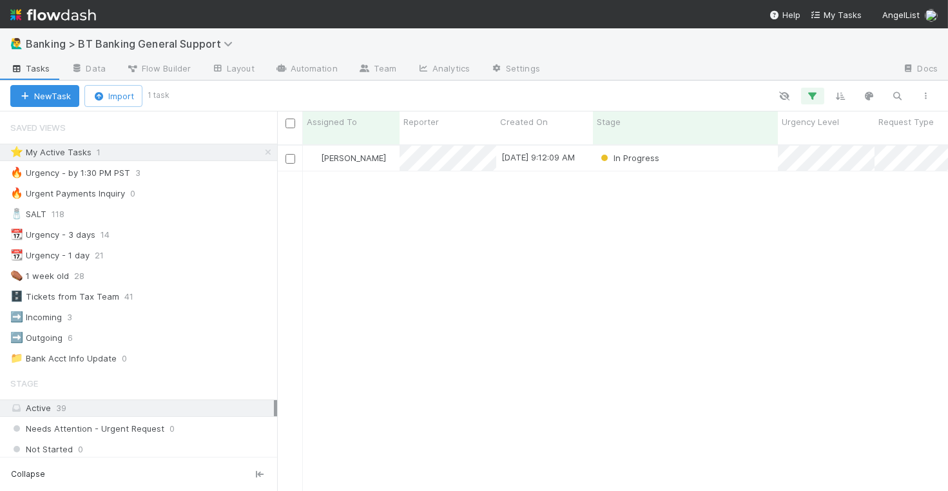
scroll to position [1, 1]
